Goal: Find specific page/section: Find specific page/section

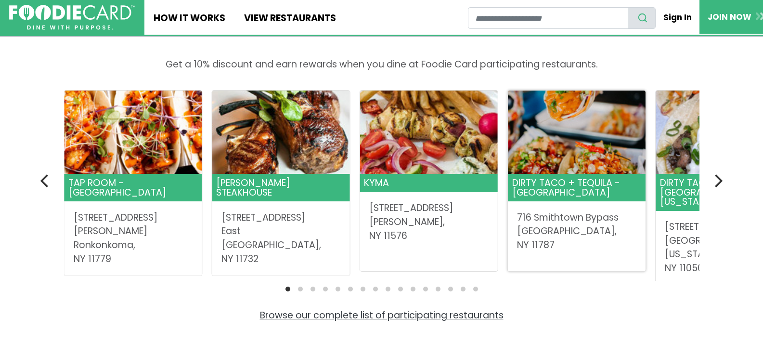
scroll to position [337, 0]
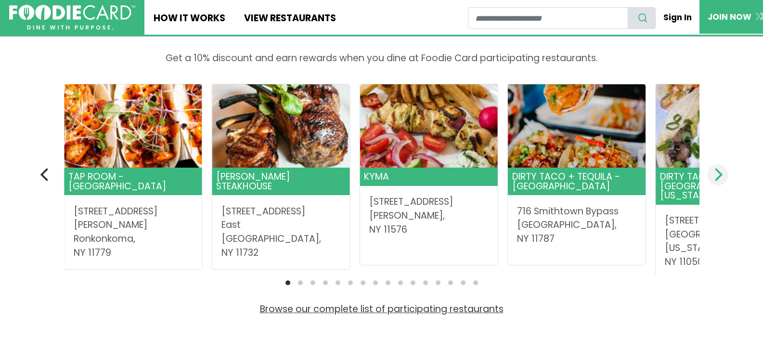
click at [715, 176] on icon "Next" at bounding box center [717, 174] width 13 height 13
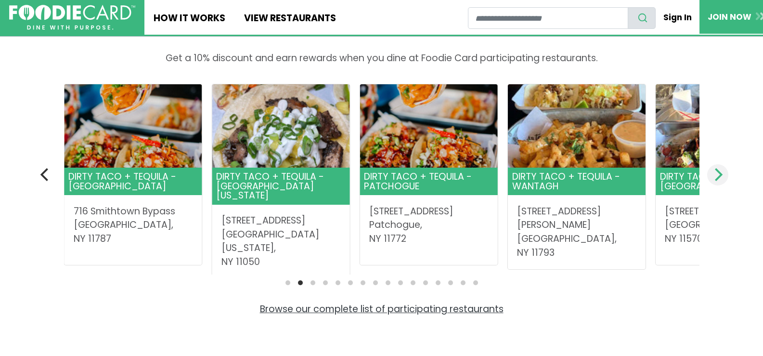
click at [715, 176] on icon "Next" at bounding box center [717, 174] width 13 height 13
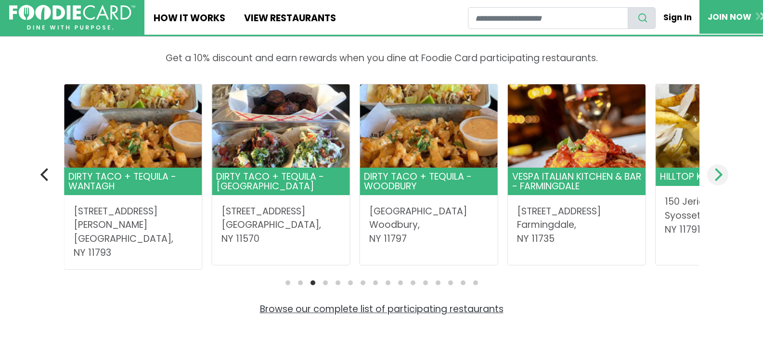
click at [715, 176] on icon "Next" at bounding box center [717, 174] width 13 height 13
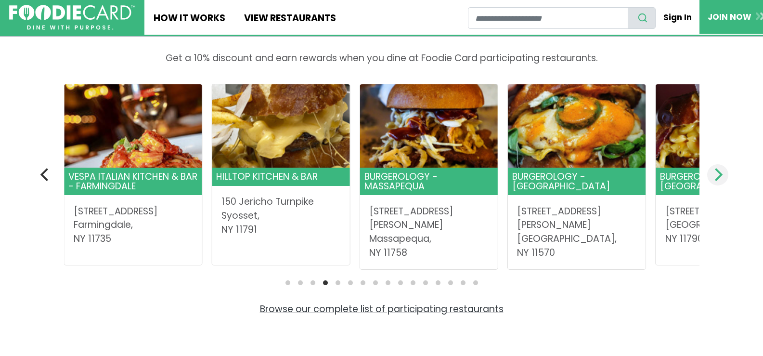
click at [715, 176] on icon "Next" at bounding box center [717, 174] width 13 height 13
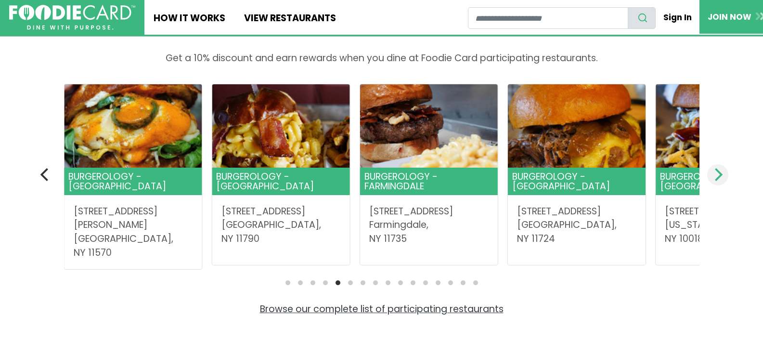
click at [718, 175] on icon "Next" at bounding box center [717, 174] width 13 height 13
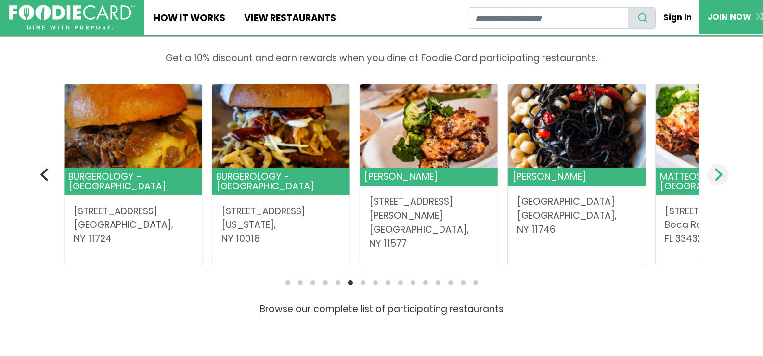
click at [721, 175] on icon "Next" at bounding box center [719, 174] width 8 height 13
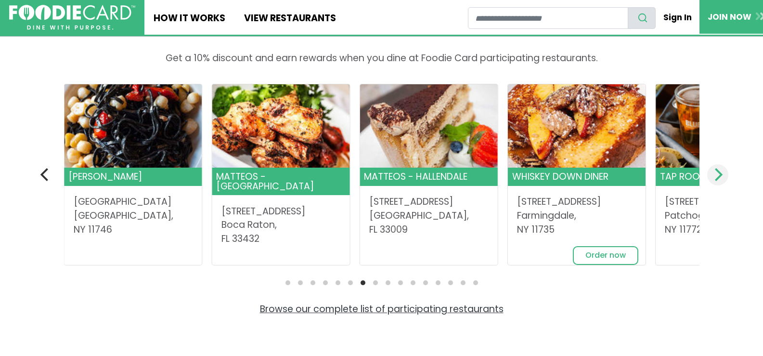
click at [721, 175] on icon "Next" at bounding box center [719, 174] width 8 height 13
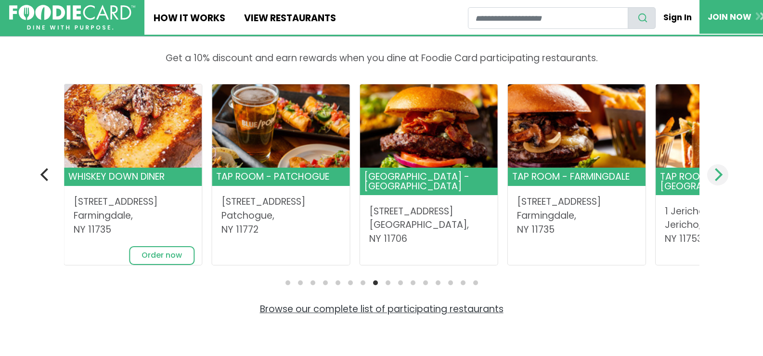
click at [719, 178] on icon "Next" at bounding box center [719, 174] width 8 height 13
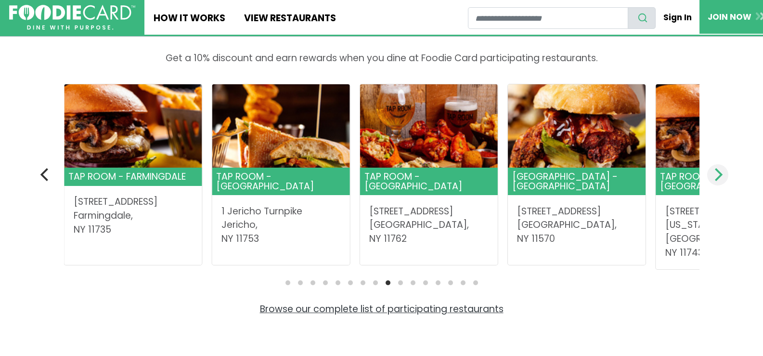
click at [719, 178] on icon "Next" at bounding box center [719, 174] width 8 height 13
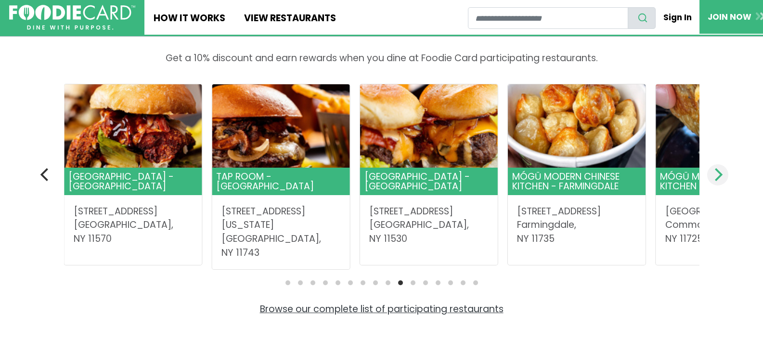
click at [719, 178] on icon "Next" at bounding box center [719, 174] width 8 height 13
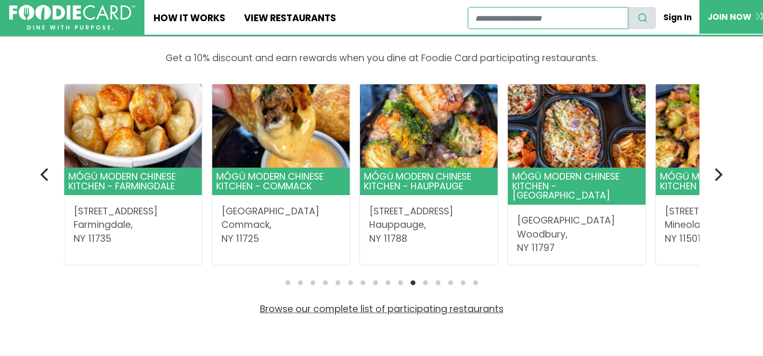
click at [491, 21] on input "restaurant search" at bounding box center [548, 18] width 160 height 22
type input "*****"
click at [628, 7] on button "search" at bounding box center [642, 18] width 28 height 22
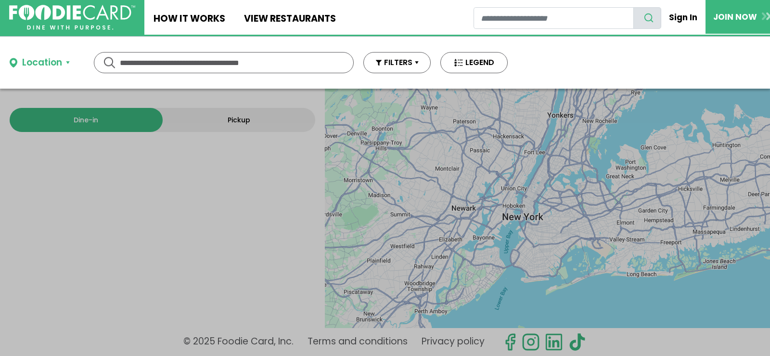
type input "*****"
